Goal: Information Seeking & Learning: Check status

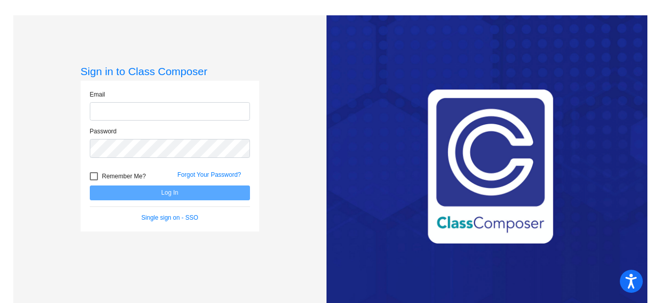
type input "[EMAIL_ADDRESS][PERSON_NAME][DOMAIN_NAME]"
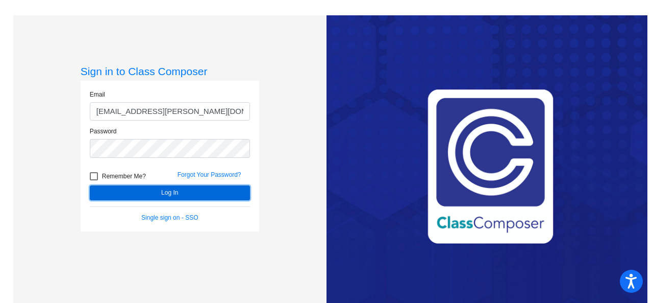
click at [116, 197] on button "Log In" at bounding box center [170, 192] width 160 height 15
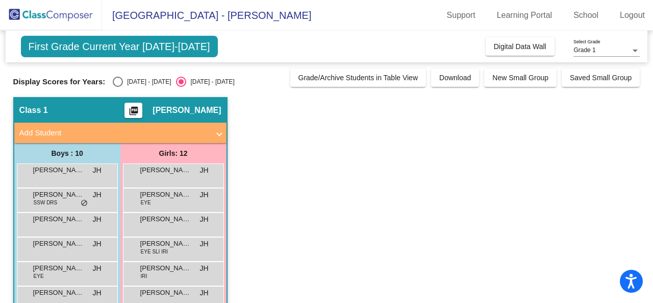
click at [114, 82] on div "Select an option" at bounding box center [118, 82] width 10 height 10
click at [117, 87] on input "[DATE] - [DATE]" at bounding box center [117, 87] width 1 height 1
radio input "true"
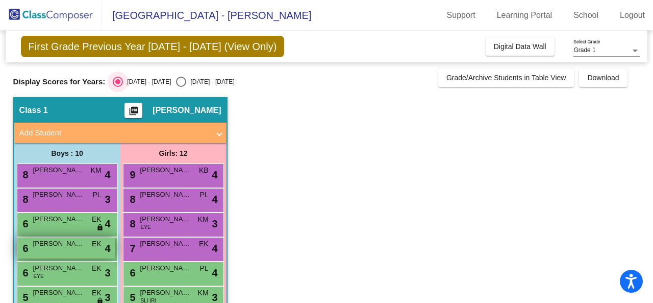
click at [57, 242] on span "[PERSON_NAME]" at bounding box center [58, 243] width 51 height 10
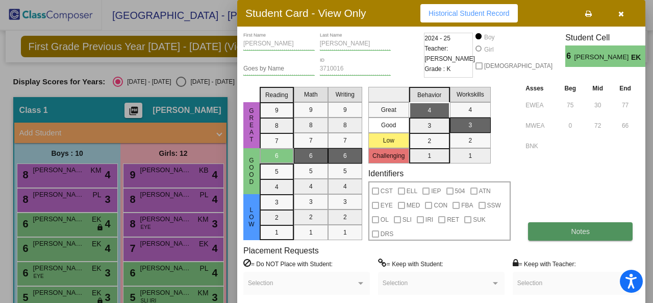
click at [582, 236] on button "Notes" at bounding box center [580, 231] width 105 height 18
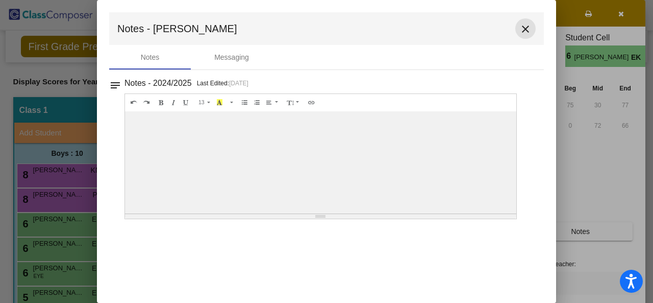
click at [527, 28] on mat-icon "close" at bounding box center [526, 29] width 12 height 12
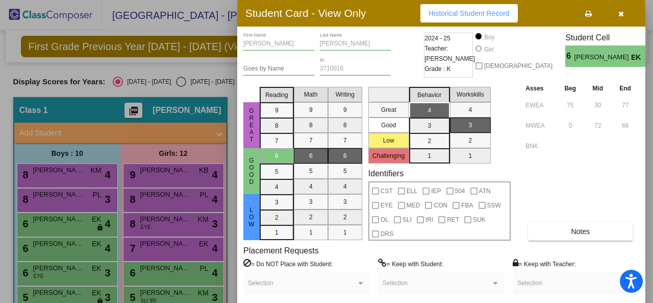
click at [624, 13] on button "button" at bounding box center [621, 13] width 33 height 18
